Goal: Task Accomplishment & Management: Manage account settings

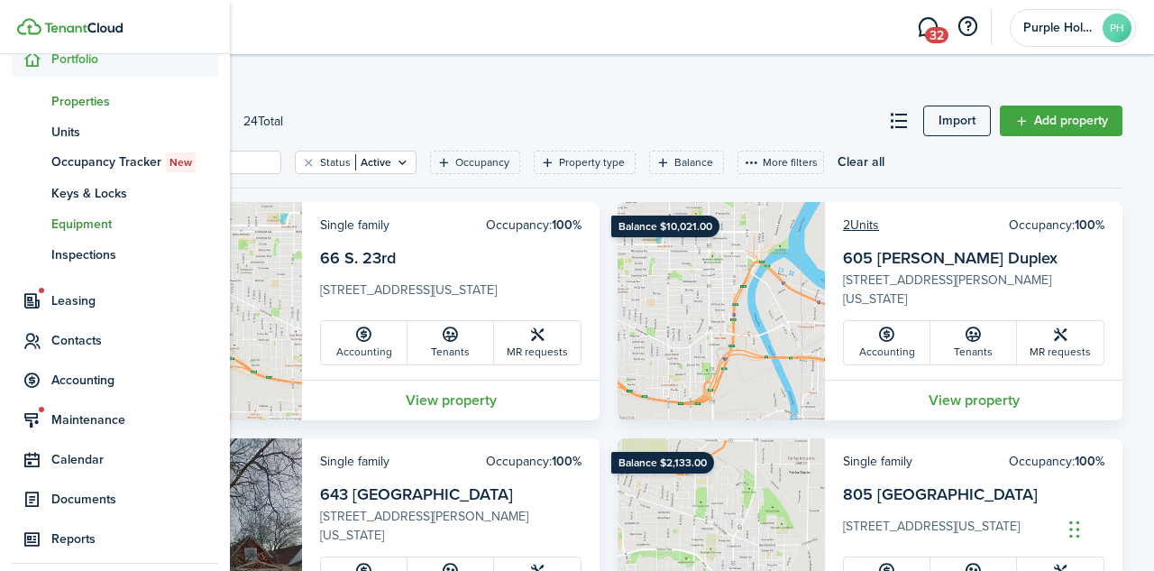
scroll to position [208, 0]
click at [91, 380] on span "Accounting" at bounding box center [134, 378] width 167 height 19
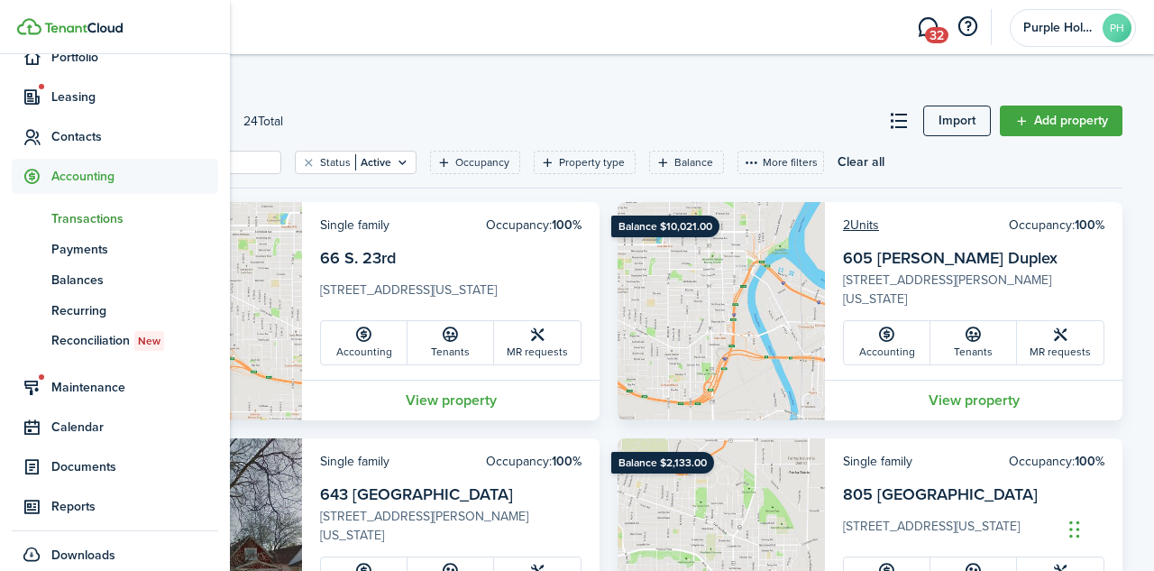
click at [106, 216] on span "Transactions" at bounding box center [134, 218] width 167 height 19
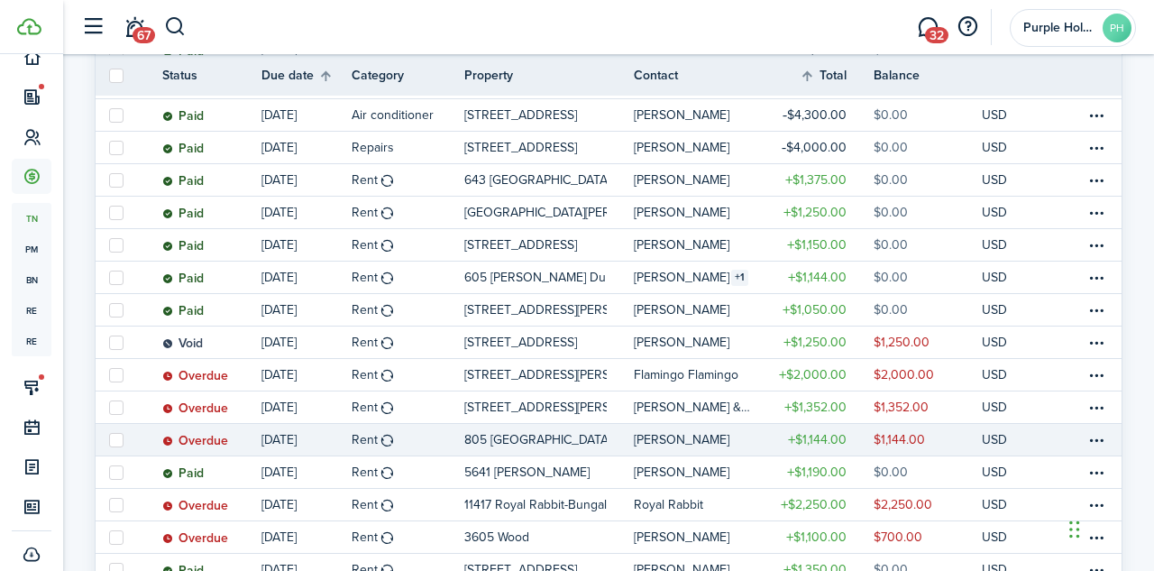
scroll to position [365, 0]
click at [683, 442] on table-profile-info-text "[PERSON_NAME]" at bounding box center [682, 439] width 96 height 14
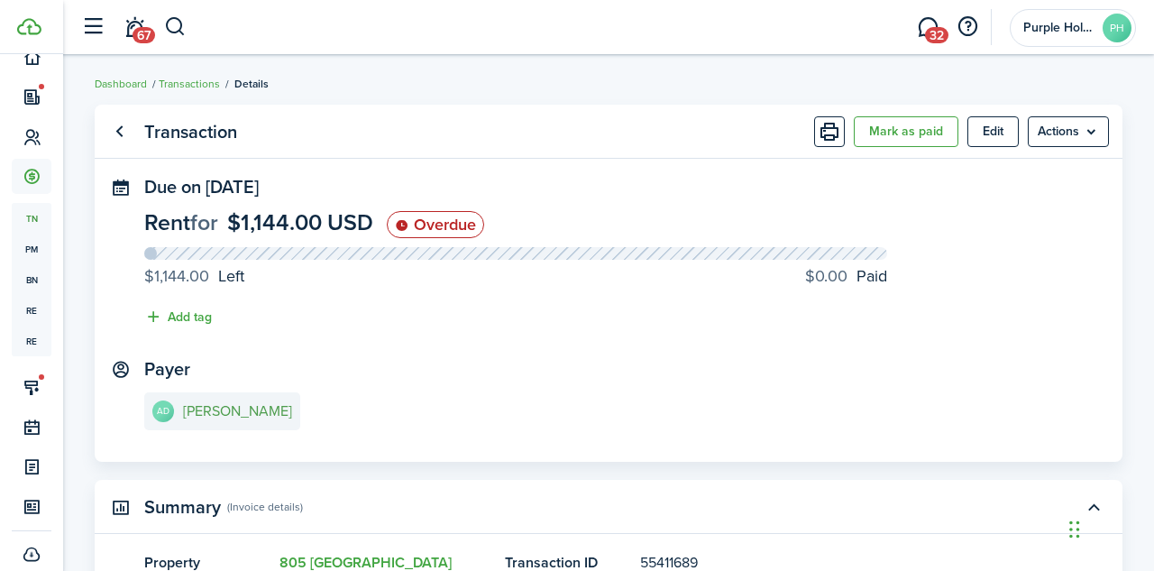
click at [233, 410] on e-details-info-title "[PERSON_NAME]" at bounding box center [237, 411] width 109 height 16
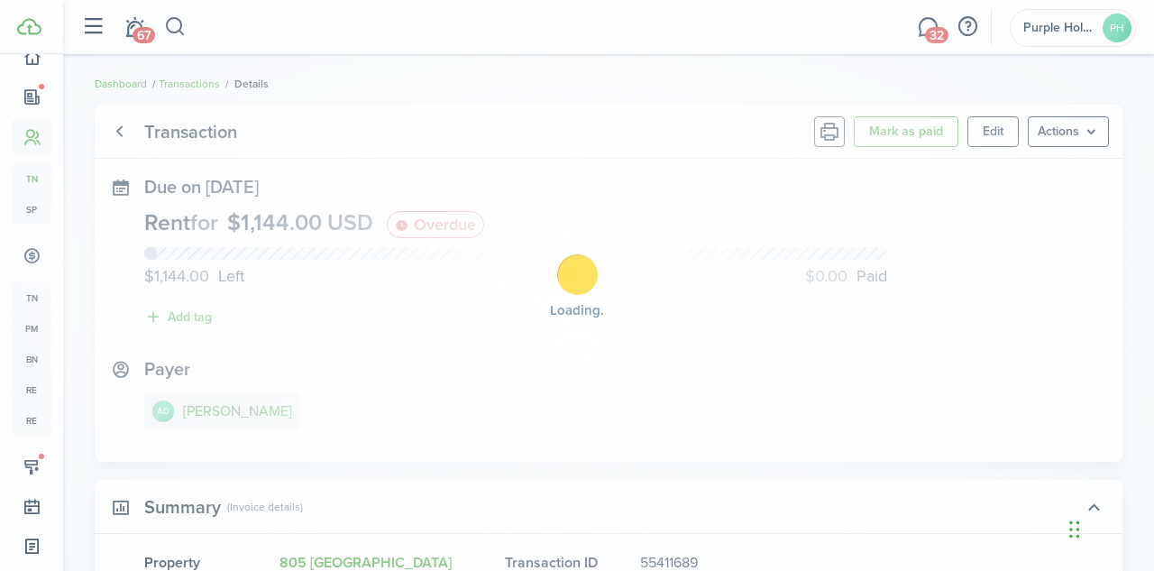
scroll to position [206, 0]
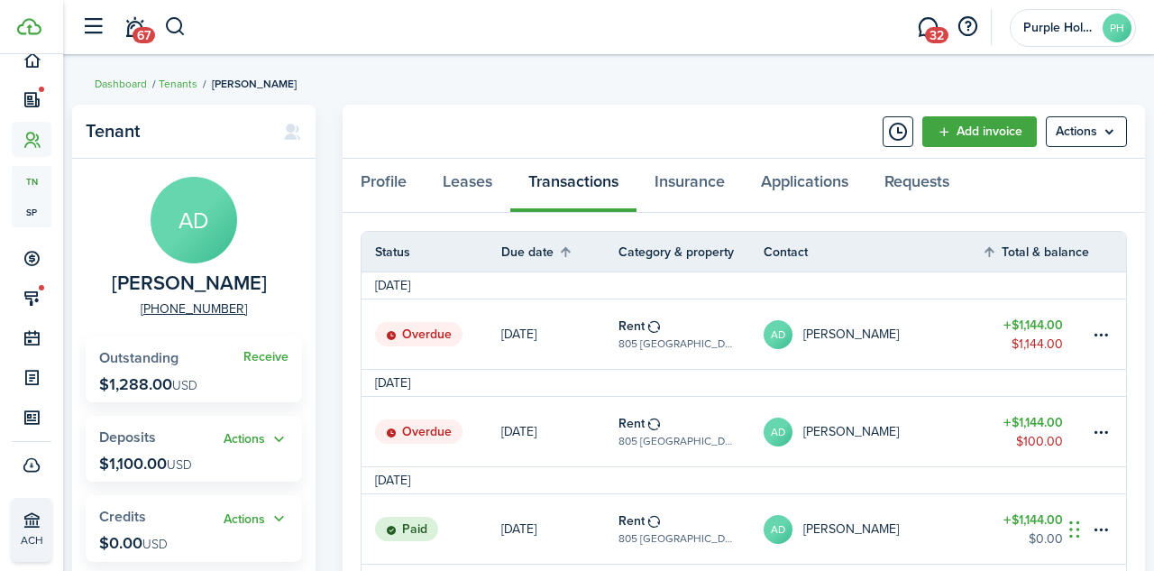
click at [1032, 425] on table-amount-title "$1,144.00" at bounding box center [1034, 422] width 60 height 19
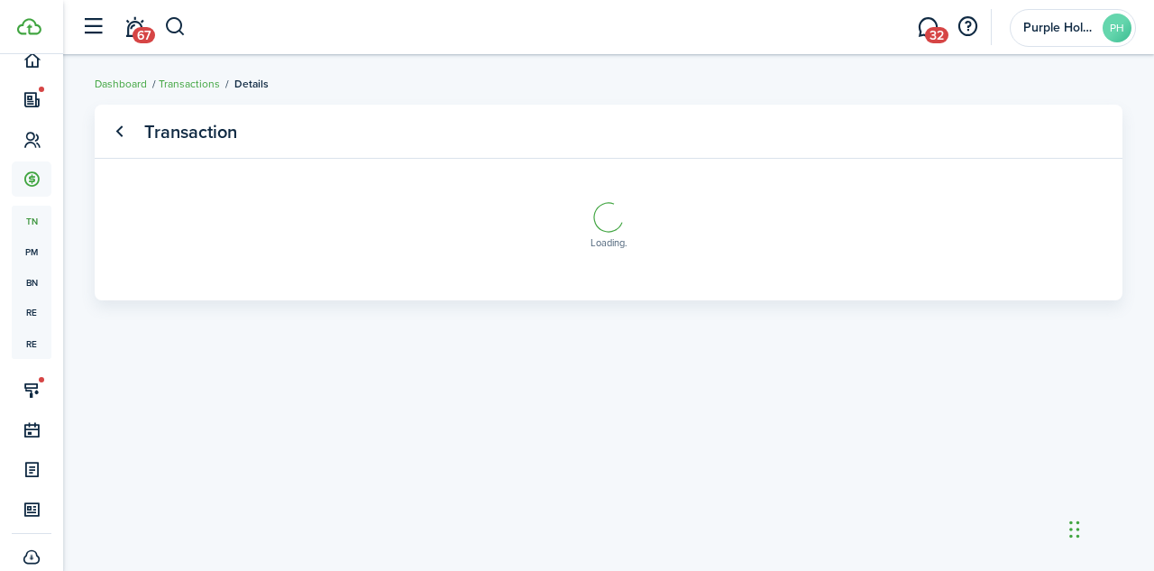
scroll to position [208, 0]
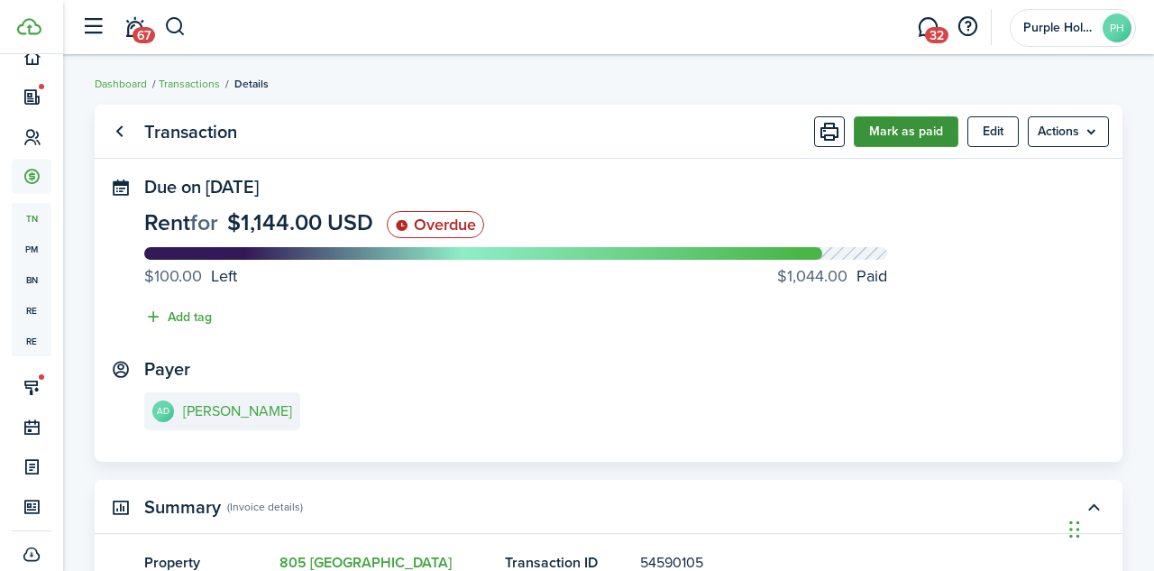
click at [886, 134] on button "Mark as paid" at bounding box center [906, 131] width 105 height 31
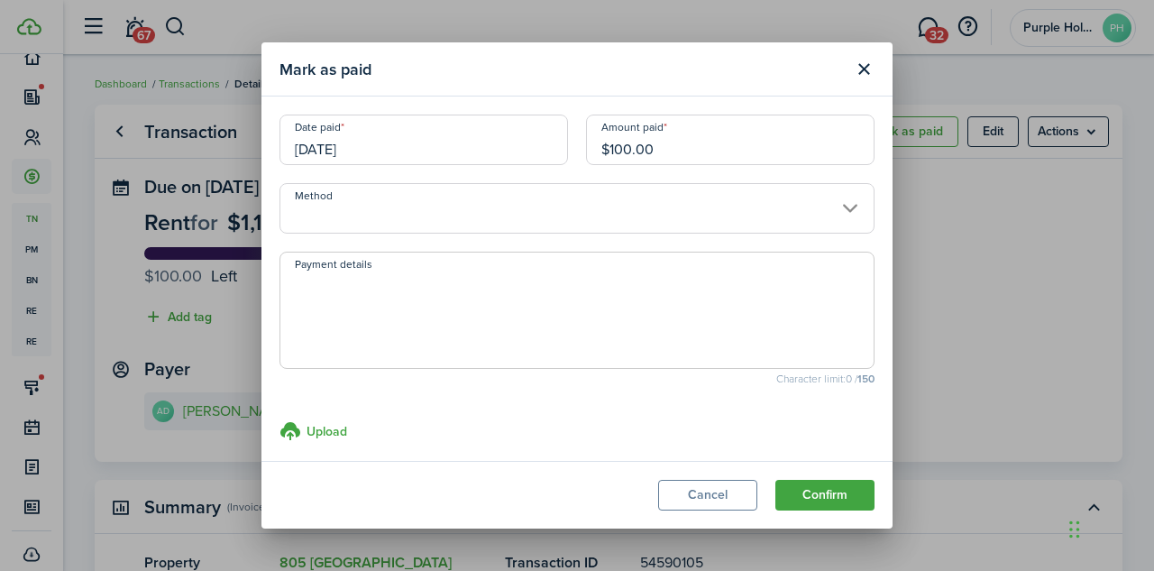
click at [354, 155] on input "[DATE]" at bounding box center [424, 140] width 289 height 51
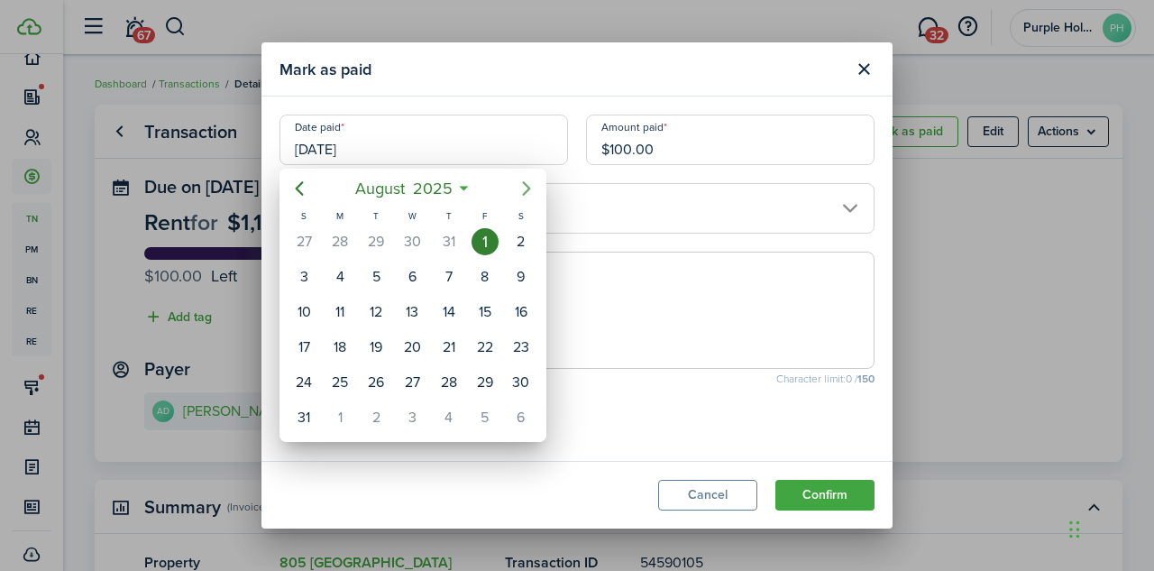
click at [527, 186] on icon "Next page" at bounding box center [526, 189] width 8 height 14
click at [382, 348] on div "23" at bounding box center [376, 347] width 27 height 27
type input "[DATE]"
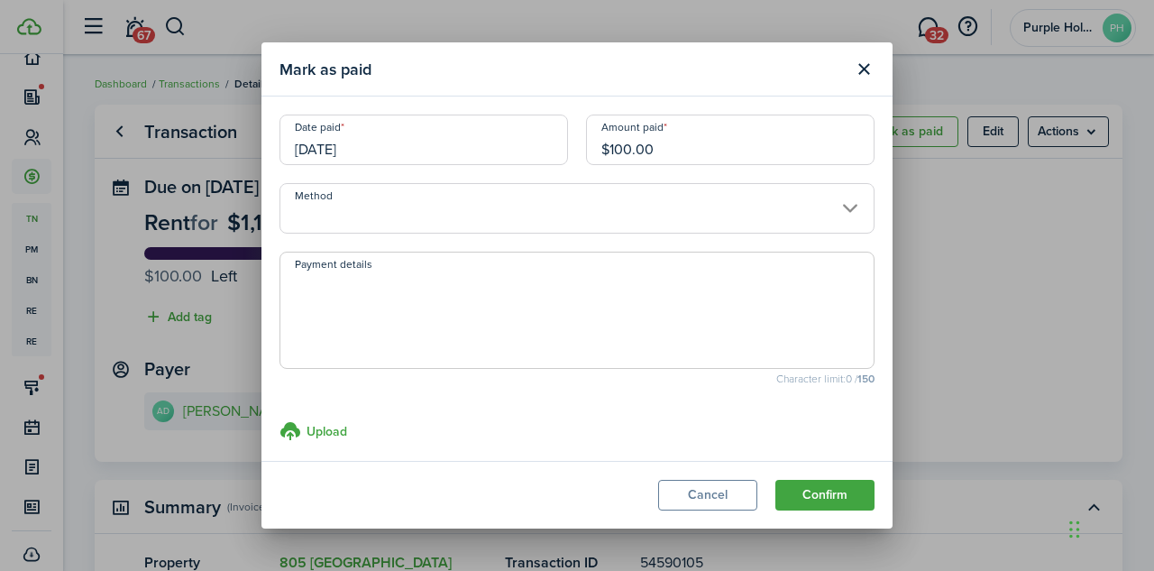
click at [703, 222] on input "Method" at bounding box center [577, 208] width 595 height 51
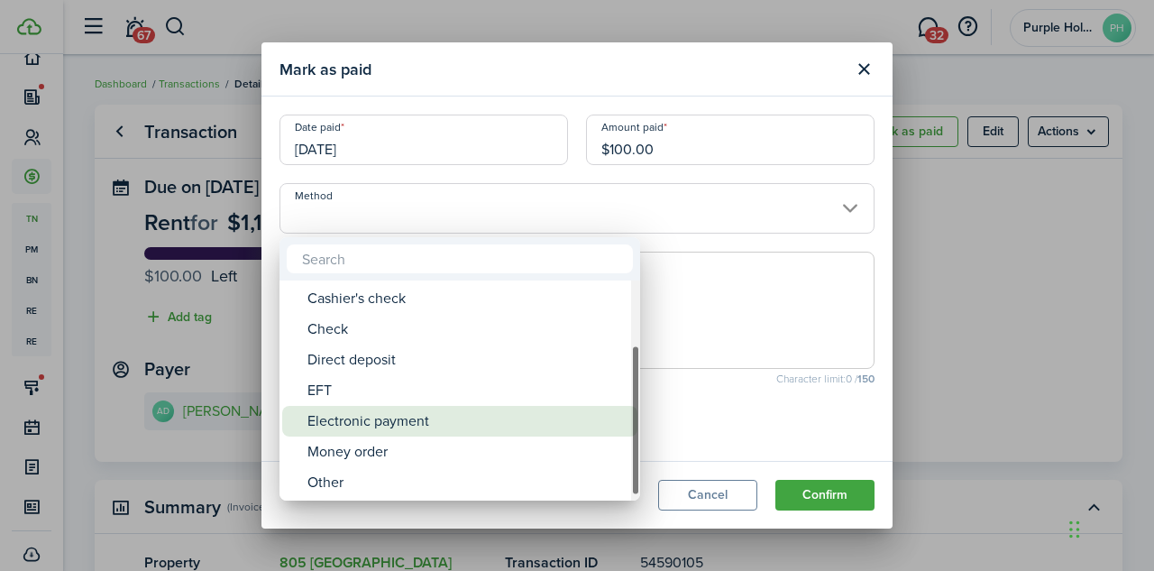
click at [465, 415] on div "Electronic payment" at bounding box center [467, 421] width 319 height 31
type input "Electronic payment"
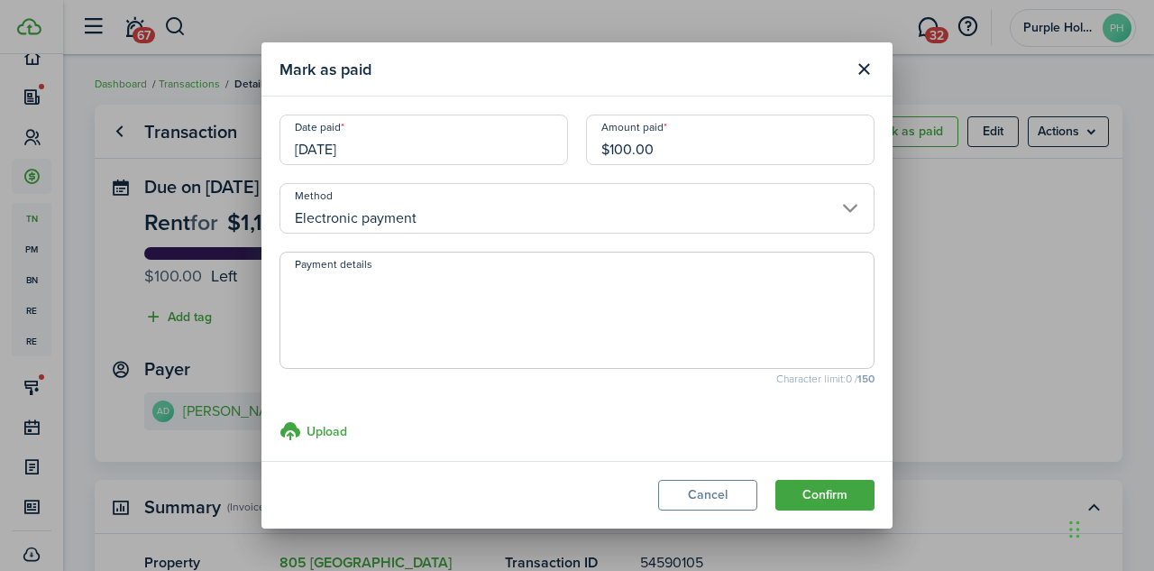
click at [528, 308] on textarea "Payment details" at bounding box center [577, 315] width 593 height 87
type textarea "CA paid 450 9/23"
click at [834, 495] on button "Confirm" at bounding box center [825, 495] width 99 height 31
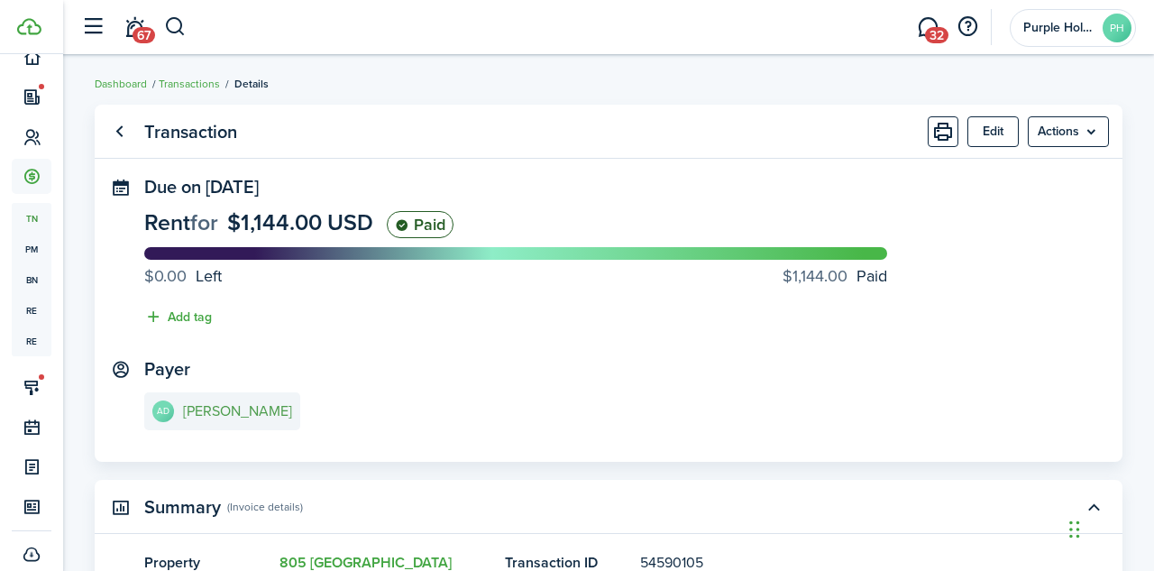
click at [232, 412] on e-details-info-title "[PERSON_NAME]" at bounding box center [237, 411] width 109 height 16
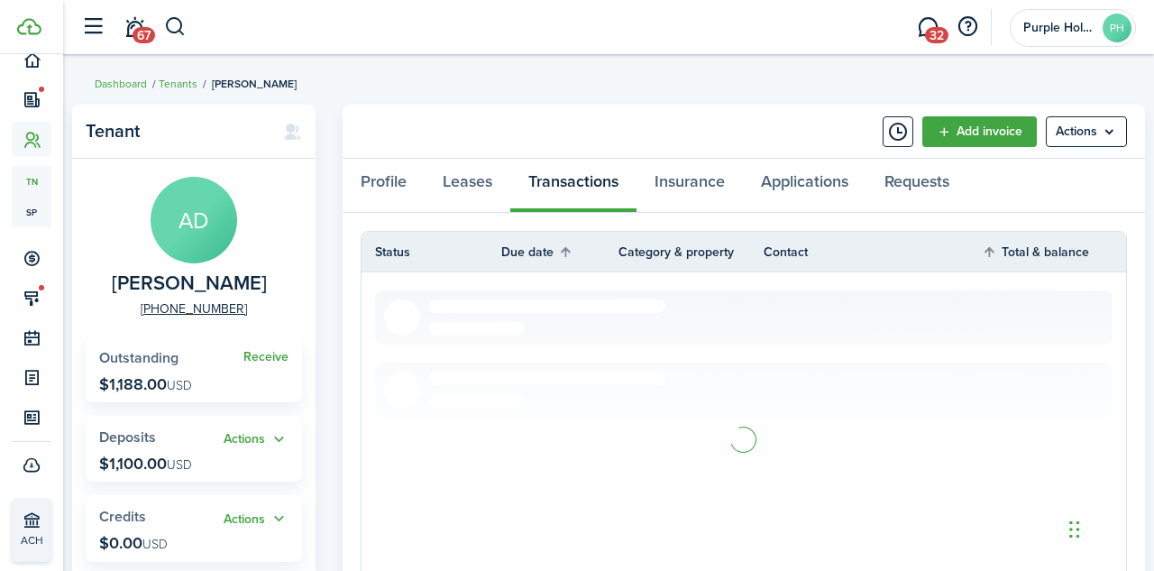
scroll to position [206, 0]
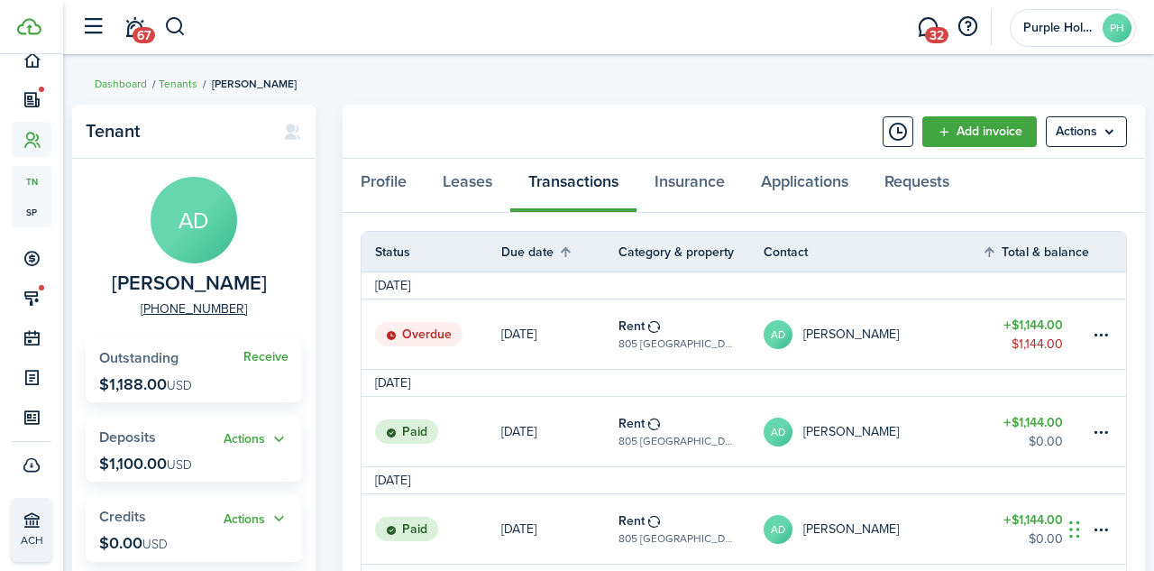
click at [1035, 323] on table-amount-title "$1,144.00" at bounding box center [1034, 325] width 60 height 19
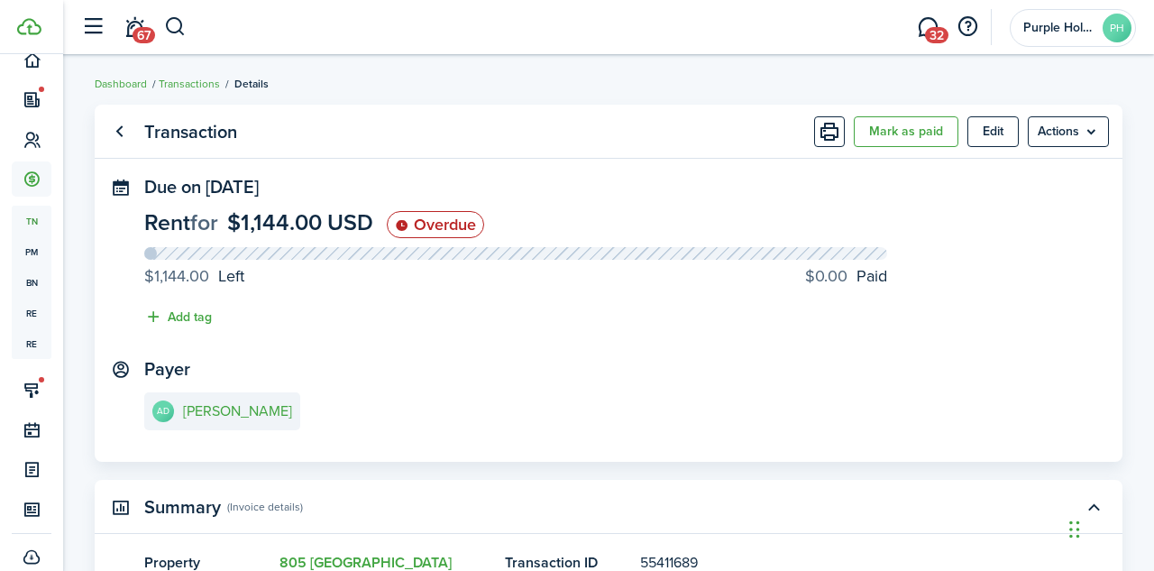
scroll to position [208, 0]
click at [902, 141] on button "Mark as paid" at bounding box center [906, 131] width 105 height 31
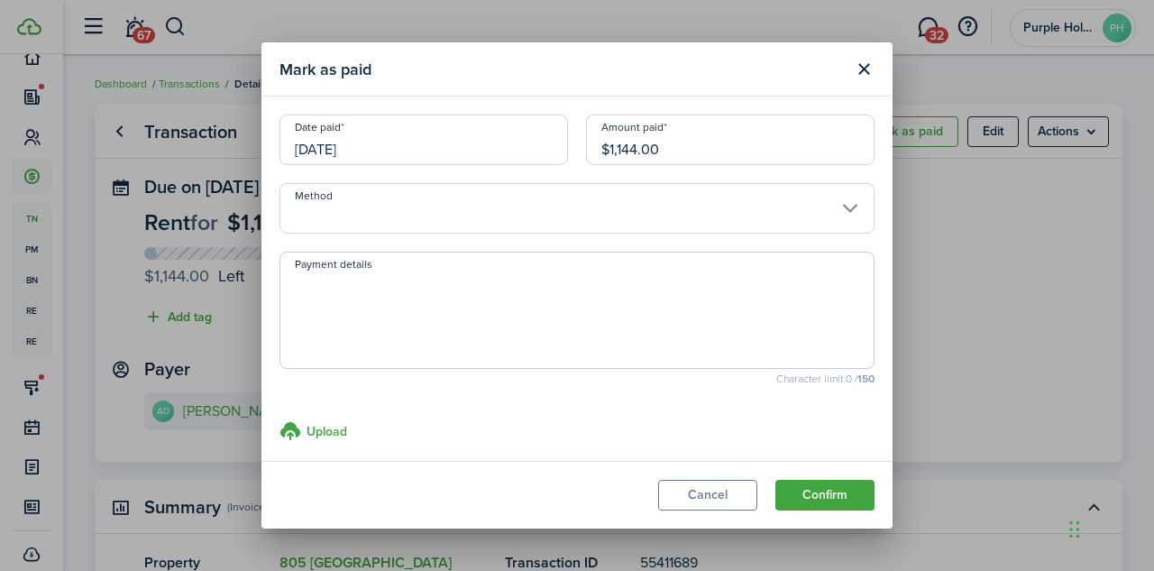
click at [466, 143] on input "[DATE]" at bounding box center [424, 140] width 289 height 51
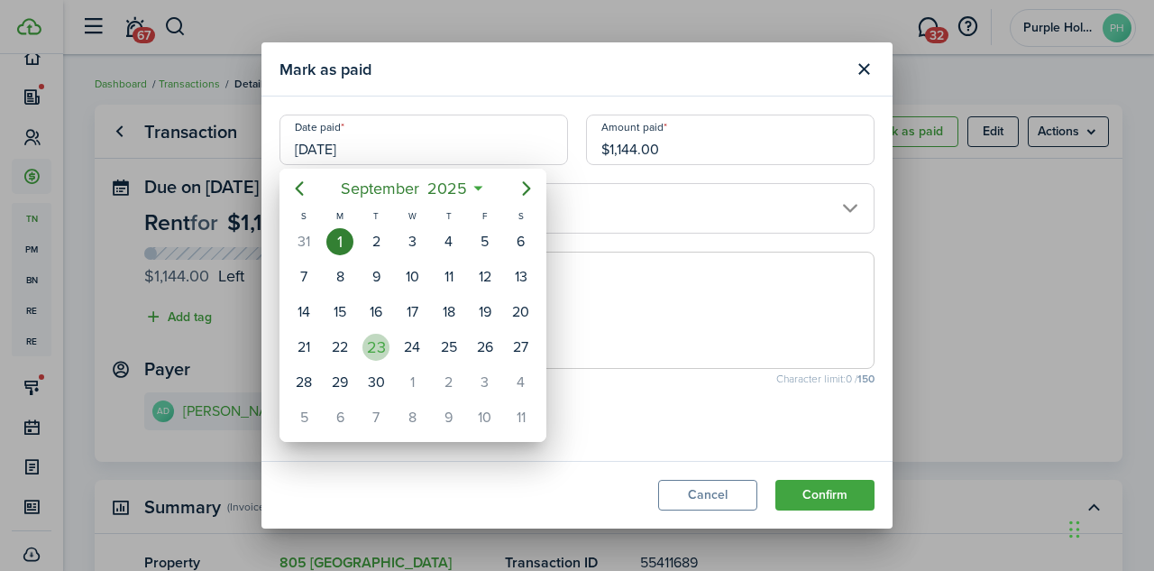
click at [371, 352] on div "23" at bounding box center [376, 347] width 27 height 27
type input "[DATE]"
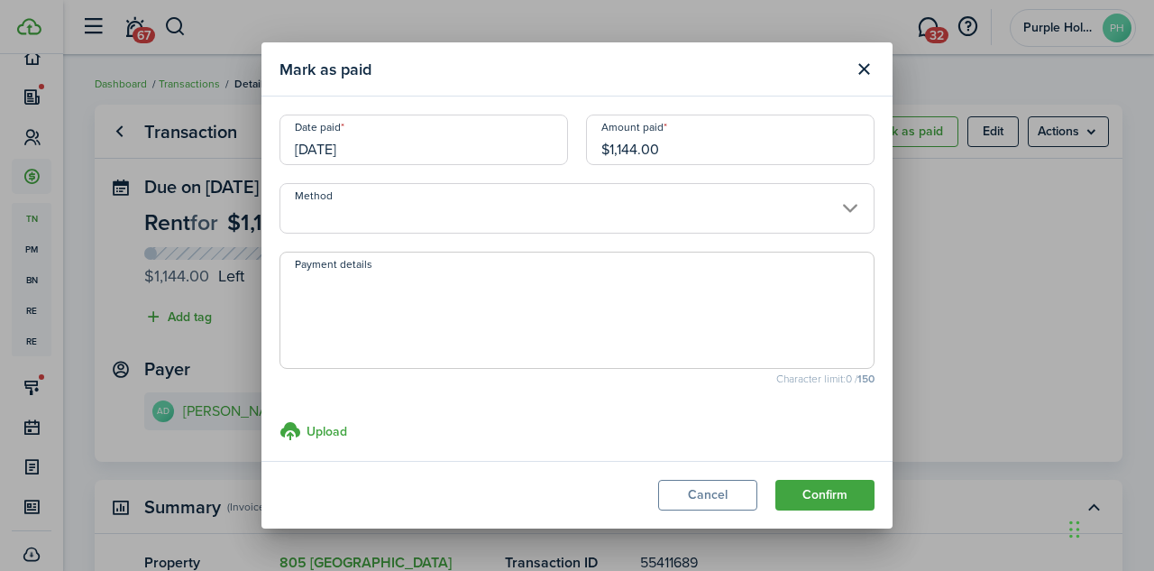
click at [750, 160] on input "$1,144.00" at bounding box center [730, 140] width 289 height 51
type input "$350.00"
click at [510, 222] on input "Method" at bounding box center [577, 208] width 595 height 51
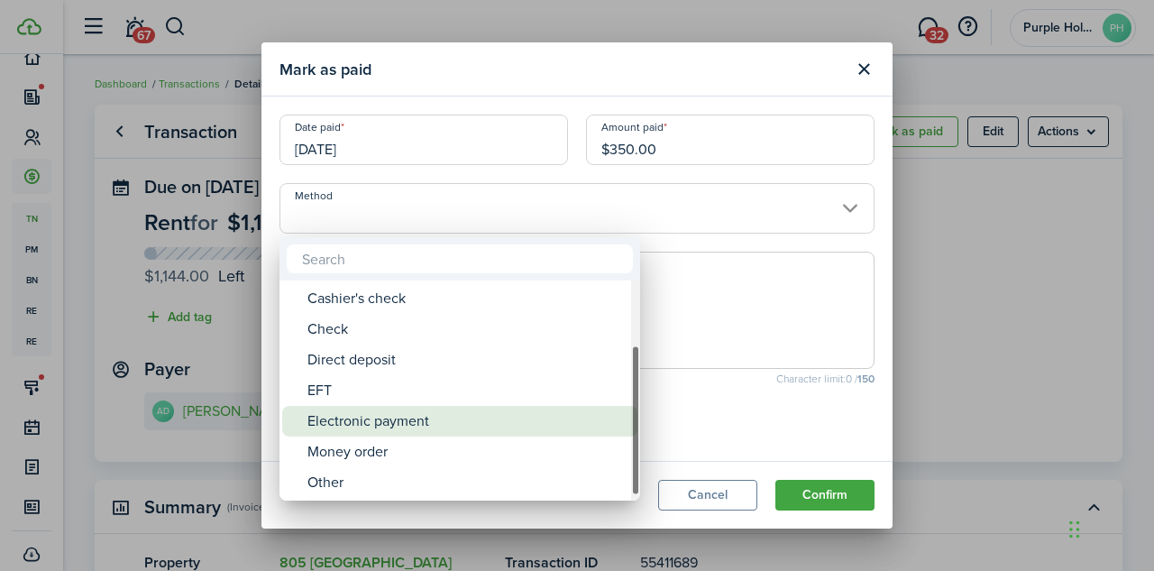
click at [484, 415] on div "Electronic payment" at bounding box center [467, 421] width 319 height 31
type input "Electronic payment"
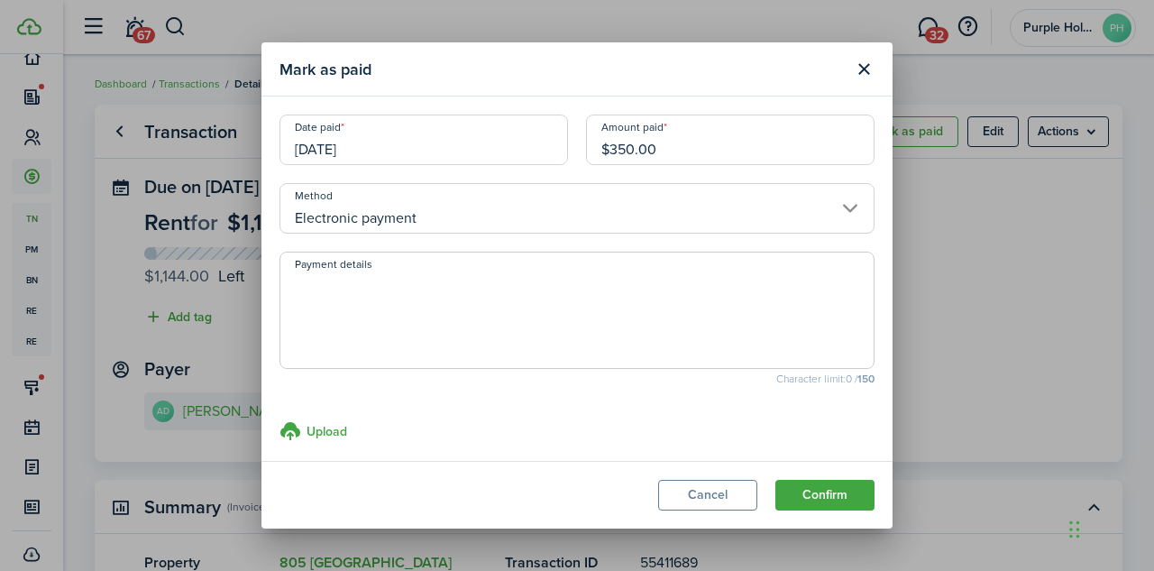
click at [507, 335] on textarea "Payment details" at bounding box center [577, 315] width 593 height 87
type textarea "paid 450 -- 100 applied to august, 350 to sept."
click at [823, 488] on button "Confirm" at bounding box center [825, 495] width 99 height 31
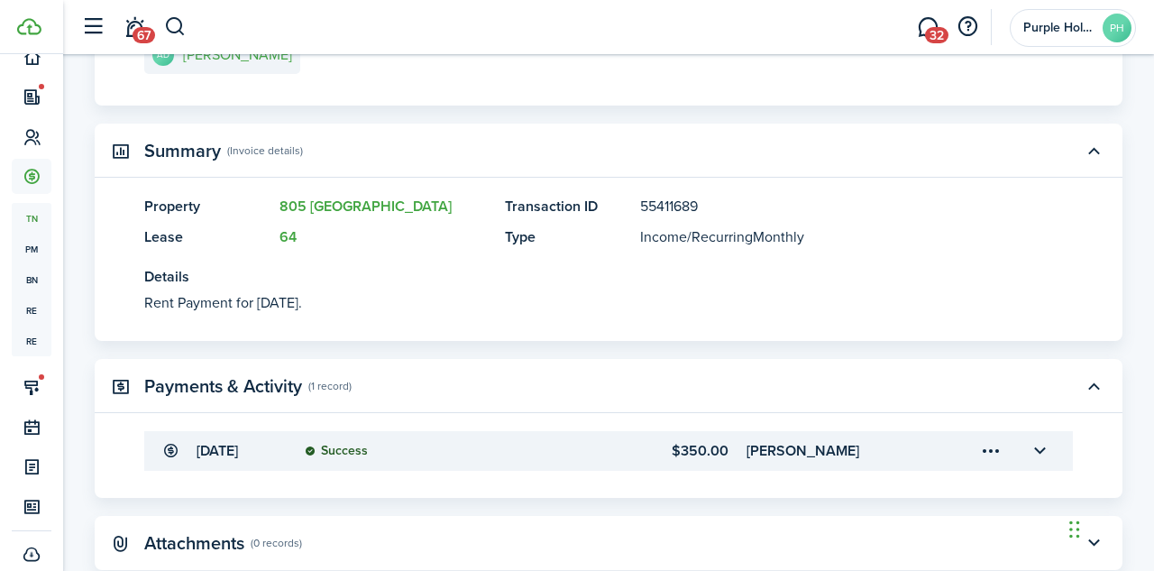
scroll to position [442, 0]
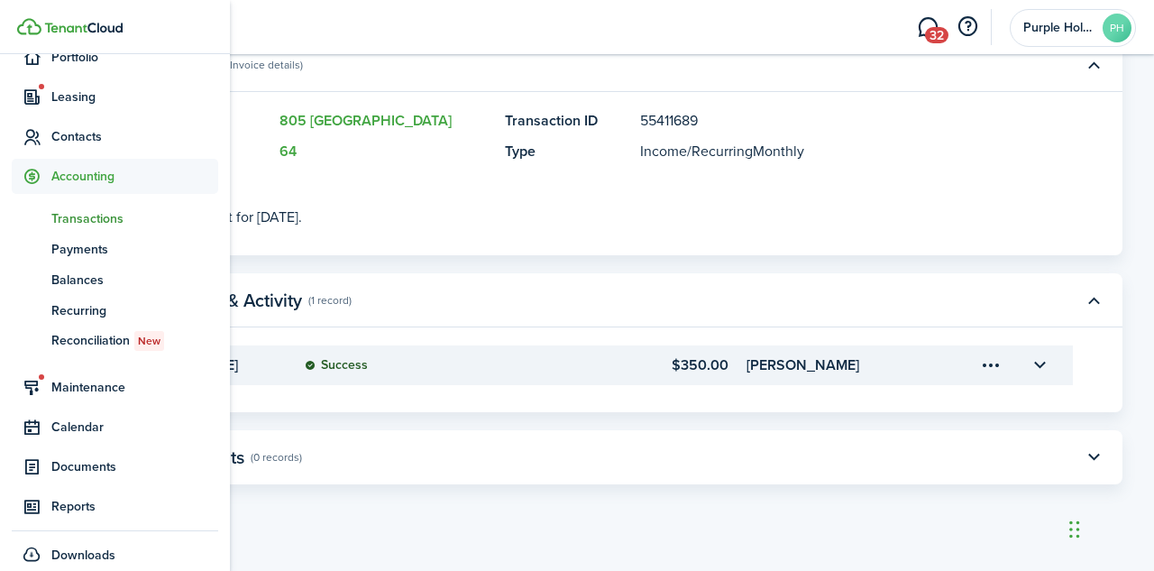
click at [85, 216] on span "Transactions" at bounding box center [134, 218] width 167 height 19
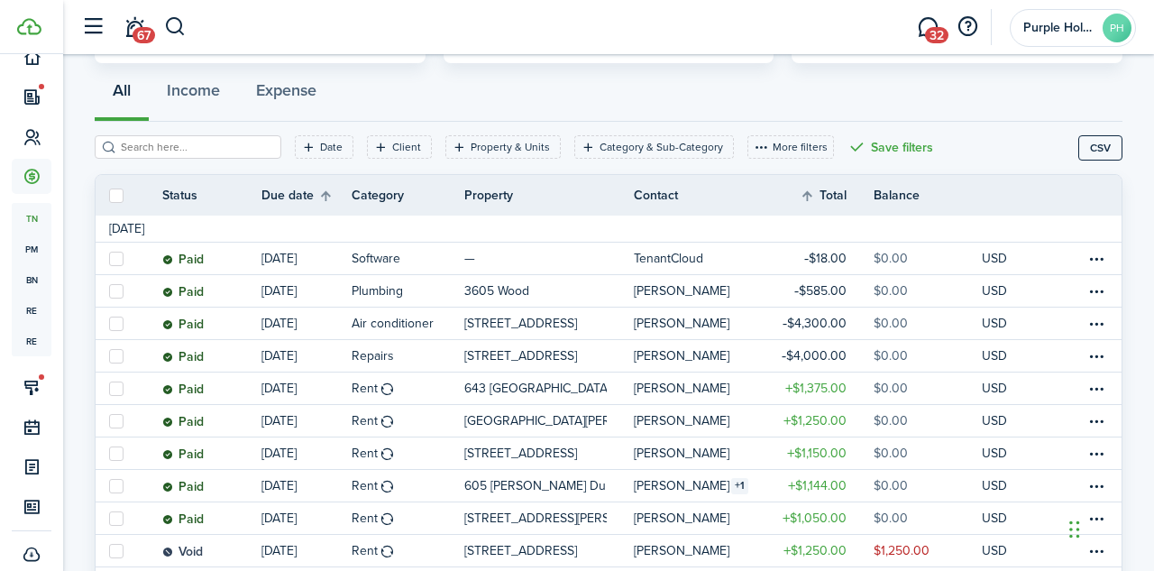
scroll to position [155, 0]
